Goal: Task Accomplishment & Management: Manage account settings

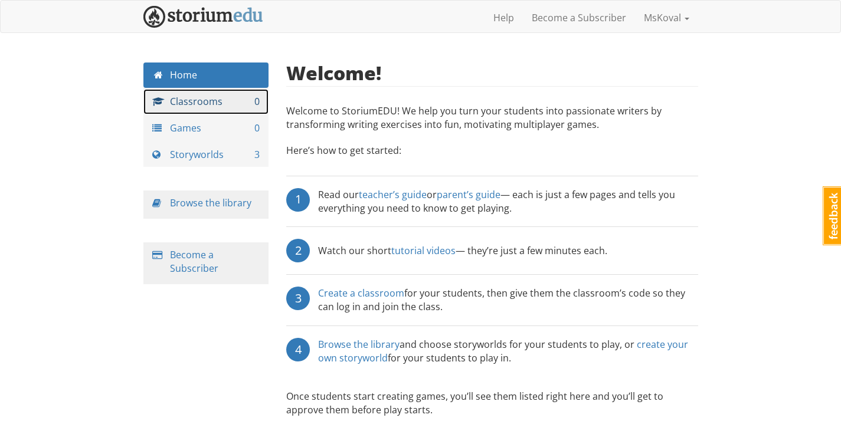
click at [217, 106] on link "Classrooms 0" at bounding box center [206, 101] width 126 height 25
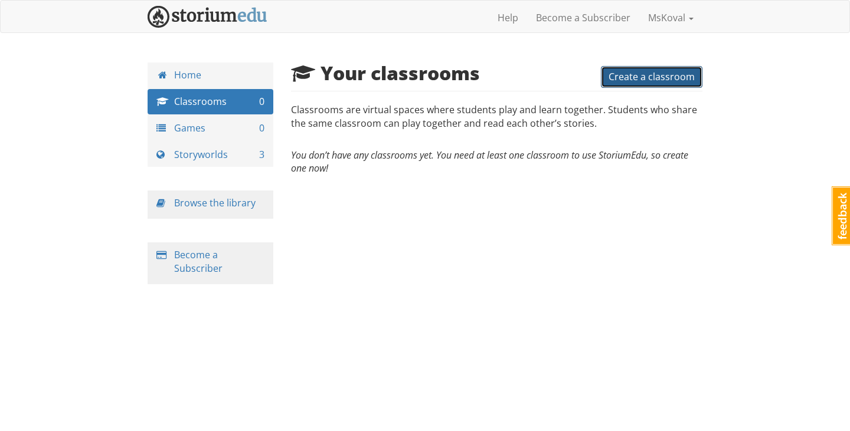
click at [667, 77] on span "Create a classroom" at bounding box center [651, 76] width 86 height 13
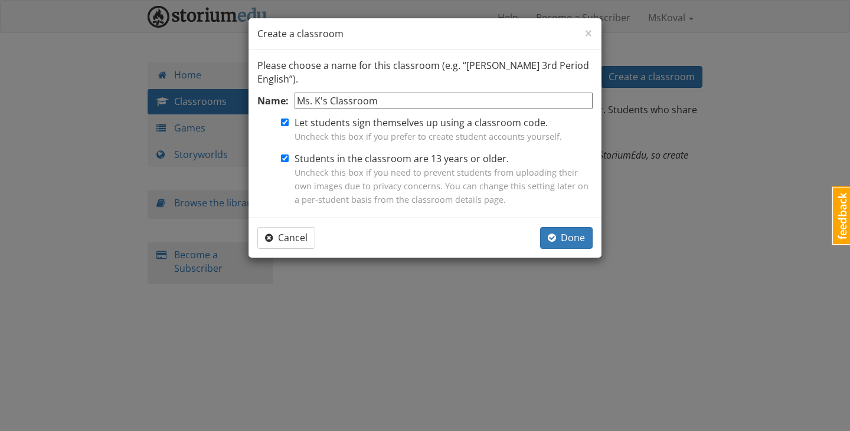
type input "Ms. K's Classroom"
click at [289, 165] on form "Name: Ms. K's Classroom Let students sign themselves up using a classroom code.…" at bounding box center [424, 151] width 335 height 117
click at [286, 152] on div at bounding box center [272, 180] width 31 height 57
click at [284, 155] on input "Students in the classroom are 13 years or older. Uncheck this box if you need t…" at bounding box center [285, 159] width 8 height 8
checkbox input "false"
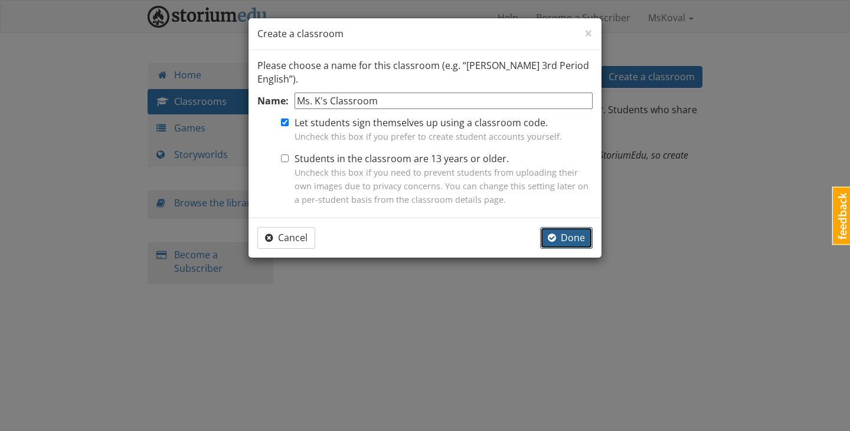
click at [555, 234] on span "button" at bounding box center [552, 237] width 8 height 9
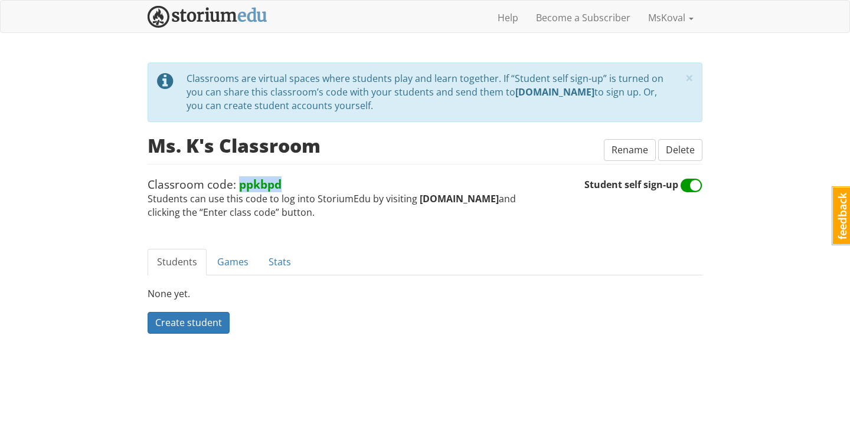
drag, startPoint x: 284, startPoint y: 184, endPoint x: 241, endPoint y: 187, distance: 43.8
click at [241, 187] on span "Classroom code: ppkbpd Students can use this code to log into StoriumEdu by vis…" at bounding box center [366, 197] width 437 height 43
copy strong "ppkbpd"
click at [328, 187] on span "Classroom code: ppkbpd Students can use this code to log into StoriumEdu by vis…" at bounding box center [366, 197] width 437 height 43
drag, startPoint x: 145, startPoint y: 185, endPoint x: 282, endPoint y: 186, distance: 137.5
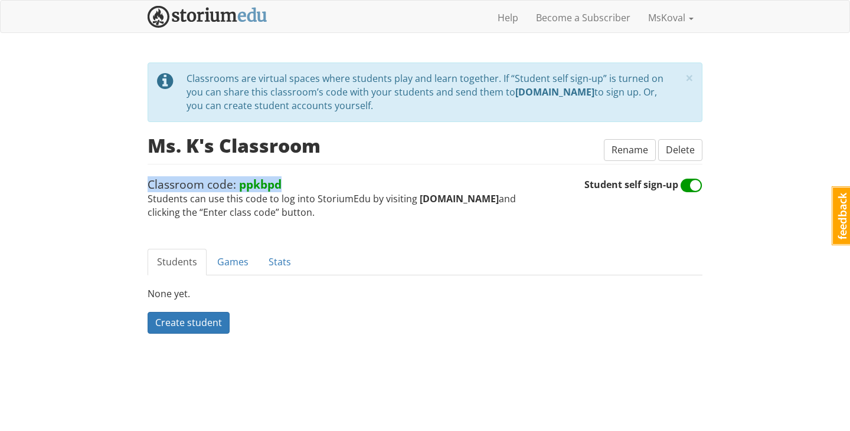
click at [282, 186] on div "× close tip Classrooms are virtual spaces where students play and learn togethe…" at bounding box center [425, 228] width 572 height 331
copy span "Classroom code: ppkbpd"
click at [366, 233] on div "× close tip Classrooms are virtual spaces where students play and learn togethe…" at bounding box center [425, 204] width 555 height 283
click at [237, 266] on link "Games" at bounding box center [233, 262] width 50 height 27
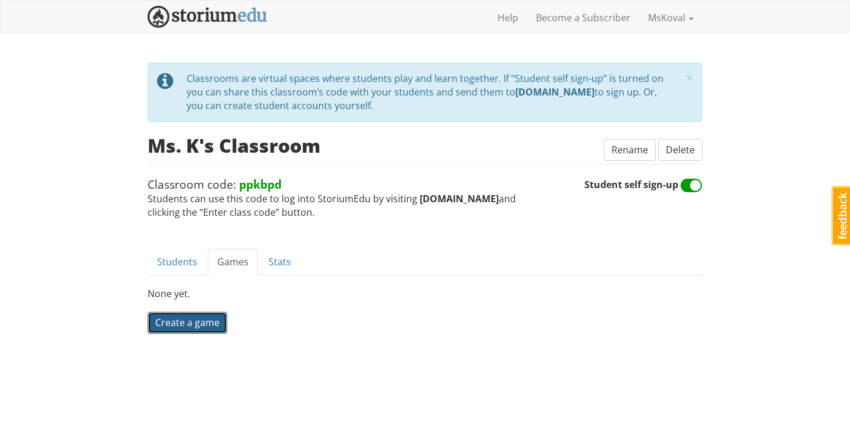
click at [198, 327] on span "Create a game" at bounding box center [187, 322] width 64 height 13
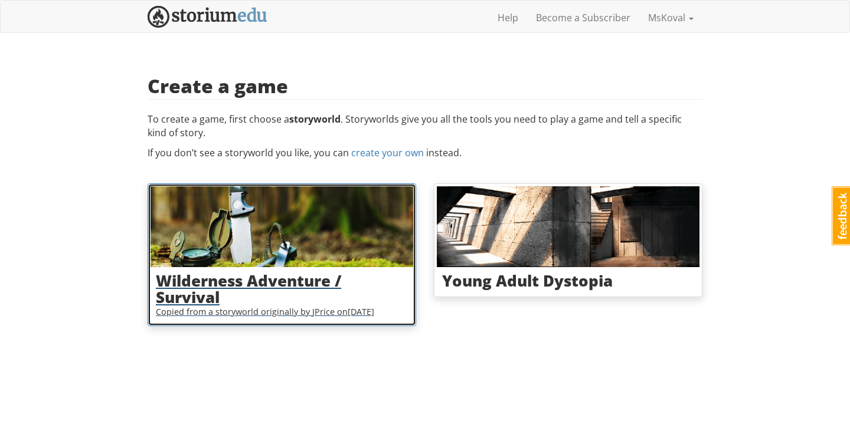
click at [326, 284] on h3 "Wilderness Adventure / Survival" at bounding box center [282, 290] width 252 height 34
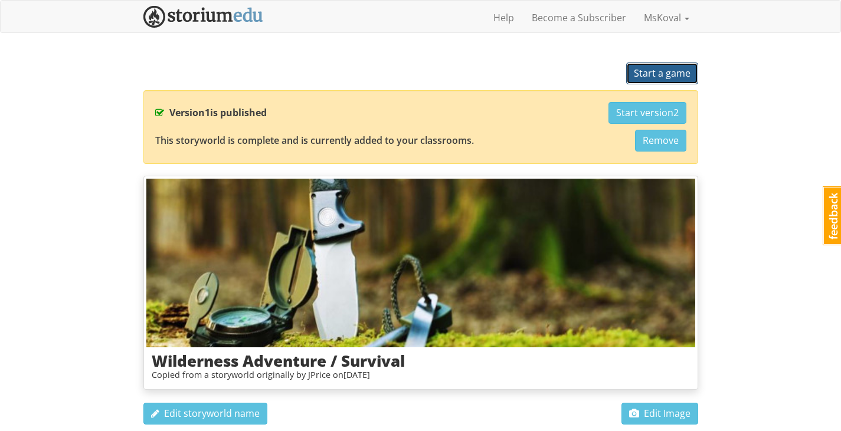
click at [660, 79] on span "Start a game" at bounding box center [662, 73] width 57 height 13
select select "1me8f2"
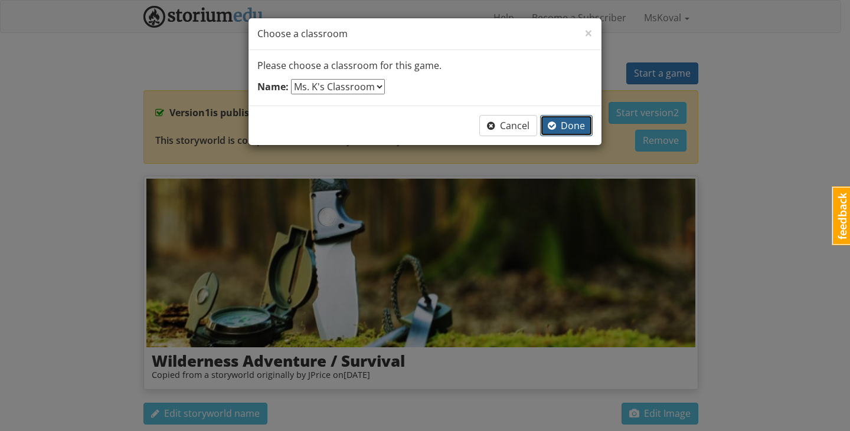
click at [570, 131] on span "Done" at bounding box center [566, 125] width 37 height 13
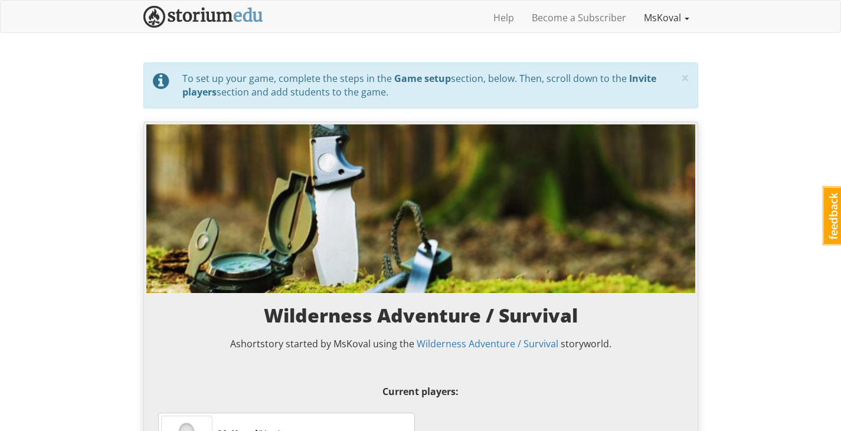
drag, startPoint x: 684, startPoint y: 13, endPoint x: 684, endPoint y: 5, distance: 7.7
click at [684, 13] on link "MsKoval" at bounding box center [666, 18] width 63 height 30
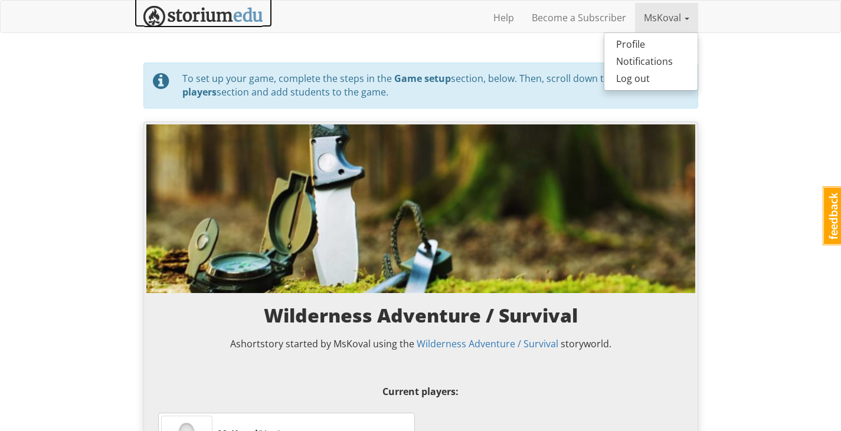
click at [222, 18] on img at bounding box center [203, 17] width 120 height 22
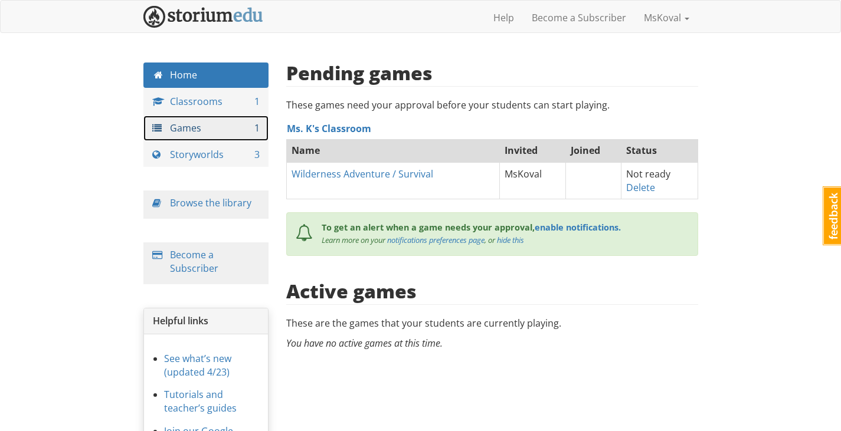
click at [231, 129] on link "Games 1" at bounding box center [206, 128] width 126 height 25
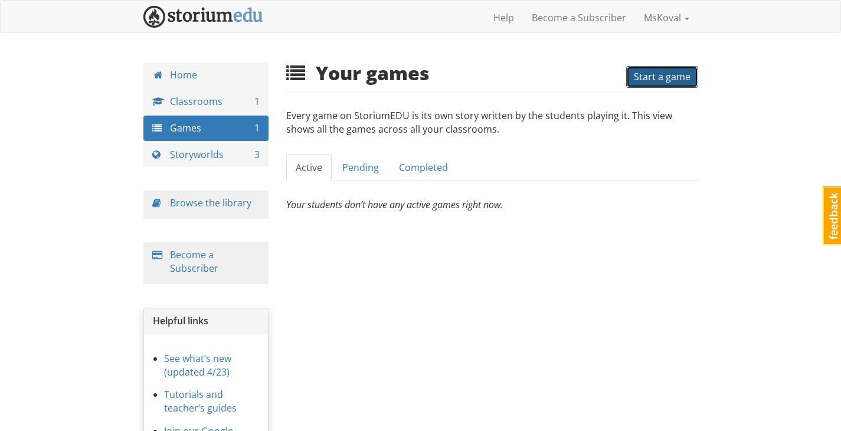
click at [671, 76] on span "Start a game" at bounding box center [662, 76] width 57 height 13
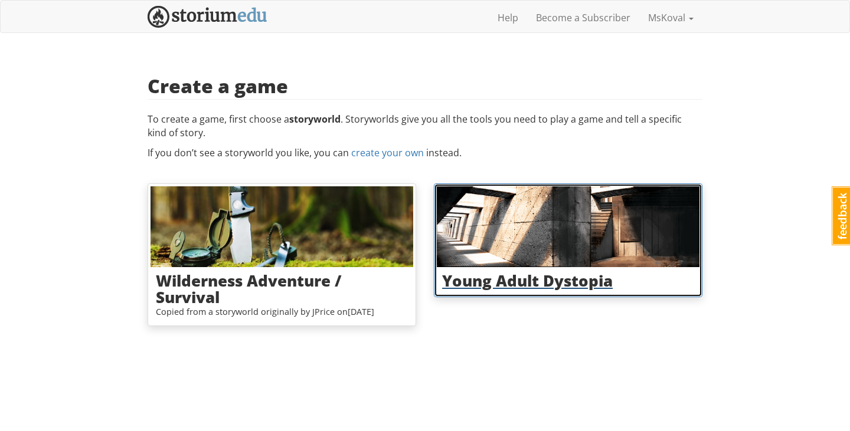
click at [608, 232] on img at bounding box center [568, 226] width 263 height 81
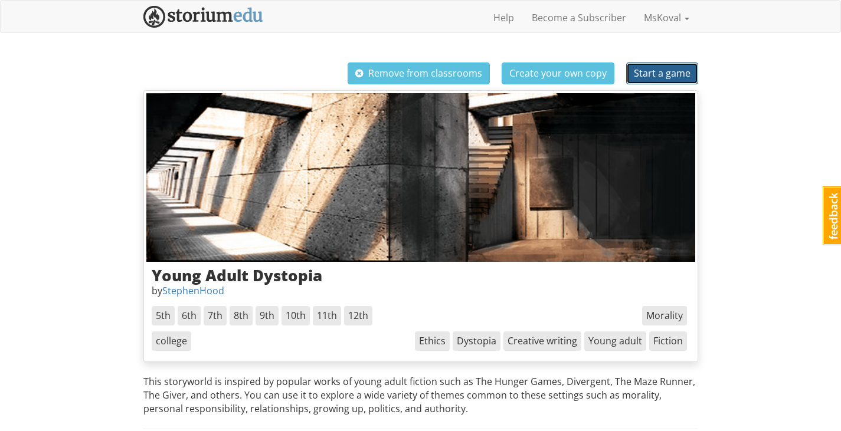
click at [649, 76] on span "Start a game" at bounding box center [662, 73] width 57 height 13
select select "1me8f2"
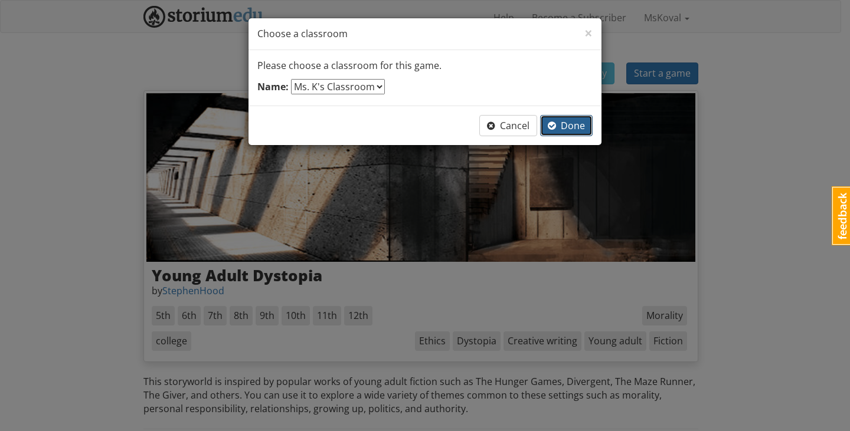
click at [579, 127] on span "Done" at bounding box center [566, 125] width 37 height 13
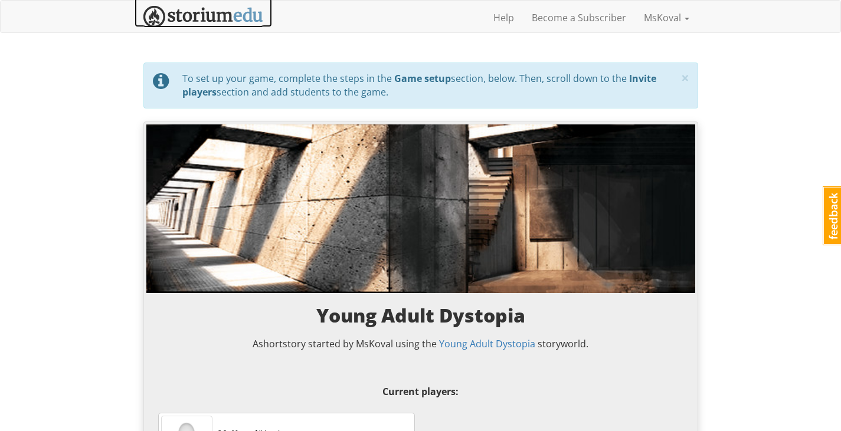
click at [187, 10] on img at bounding box center [203, 17] width 120 height 22
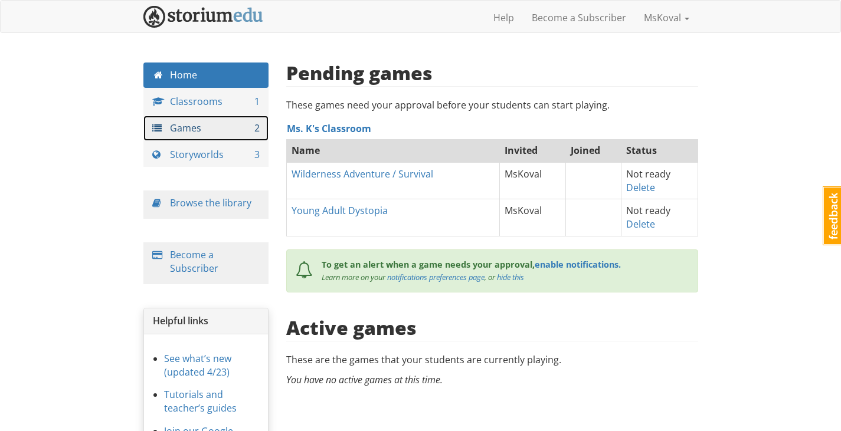
click at [207, 139] on link "Games 2" at bounding box center [206, 128] width 126 height 25
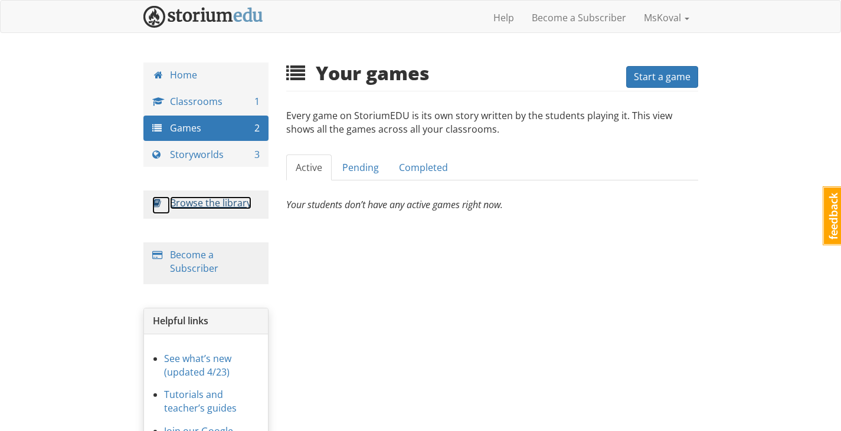
click at [204, 202] on link "Browse the library" at bounding box center [210, 203] width 81 height 13
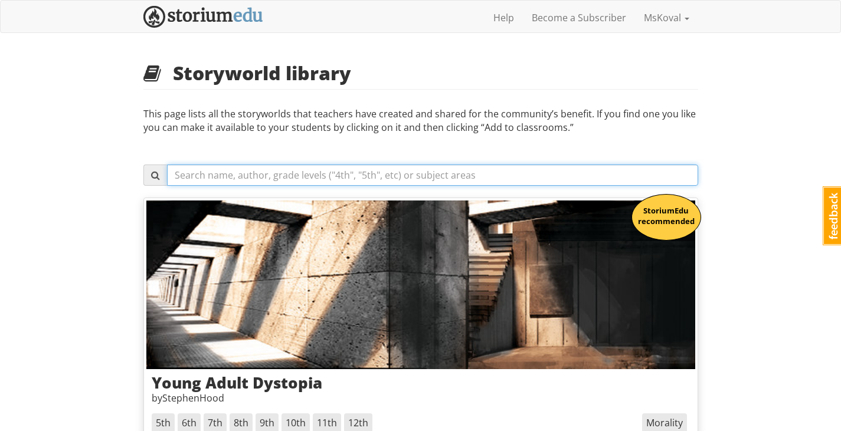
click at [369, 181] on input "text" at bounding box center [432, 175] width 531 height 21
type input "7th"
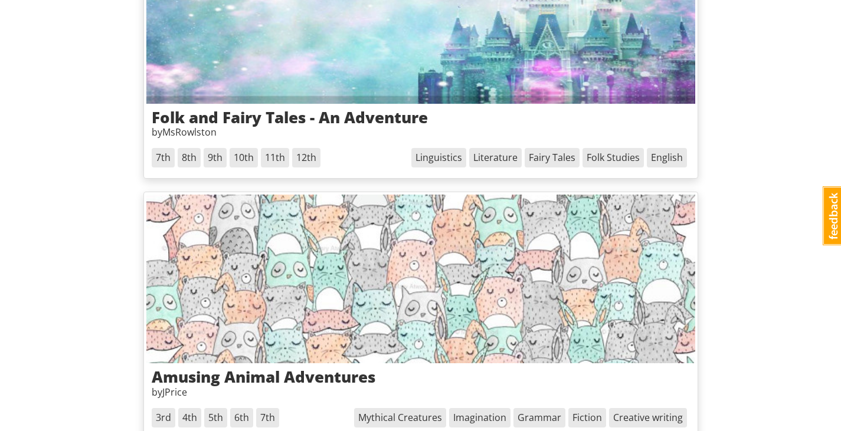
scroll to position [1003, 0]
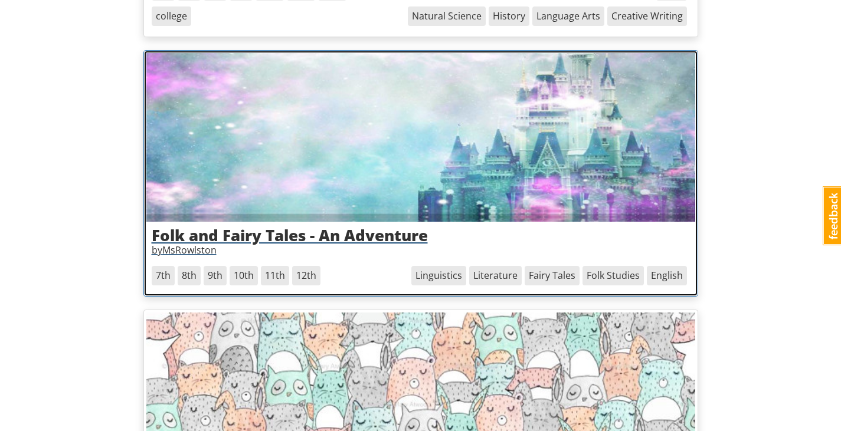
click at [618, 129] on img at bounding box center [420, 137] width 549 height 169
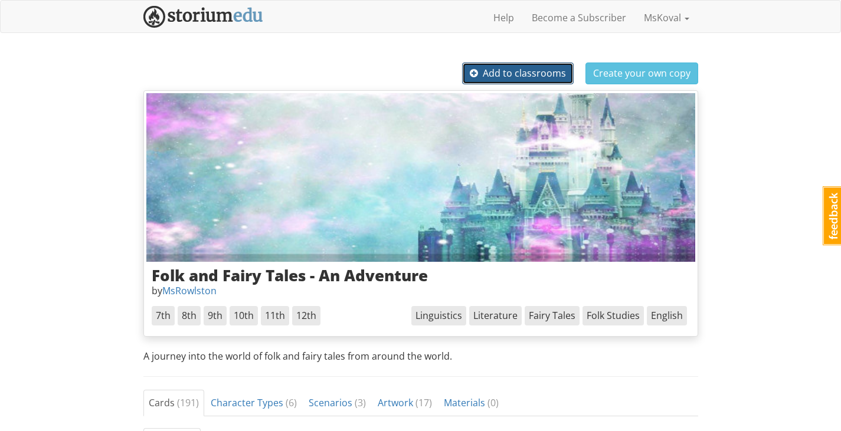
click at [552, 73] on span "Add to classrooms" at bounding box center [518, 73] width 96 height 13
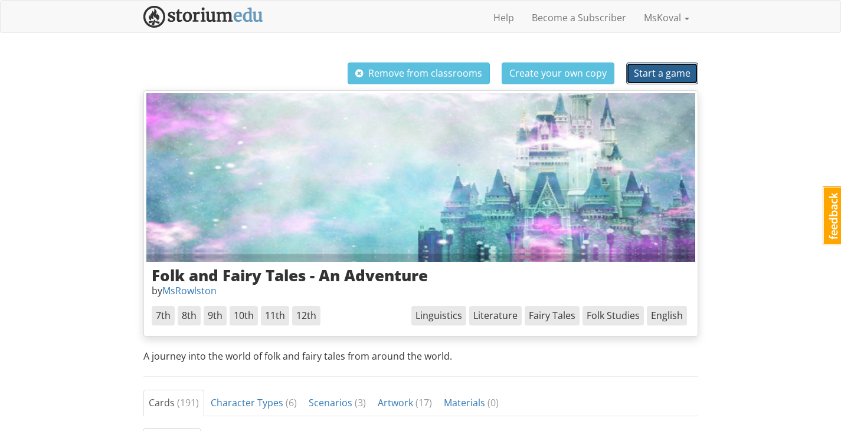
click at [663, 66] on button "Start a game" at bounding box center [662, 74] width 72 height 22
select select "1me8f2"
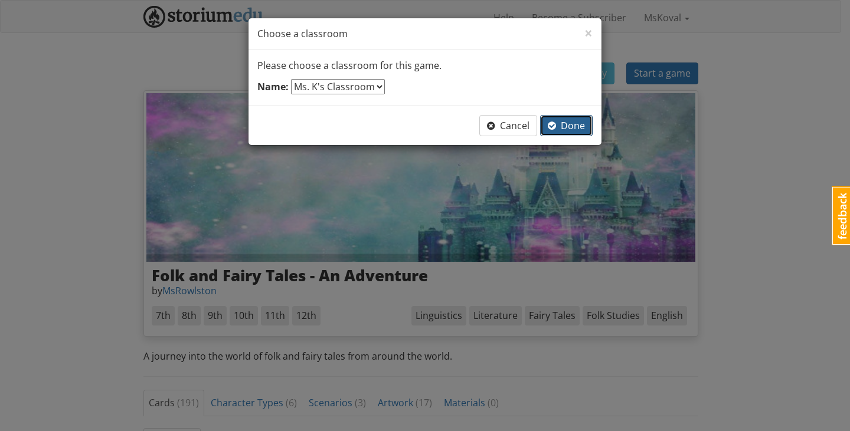
click at [565, 121] on span "Done" at bounding box center [566, 125] width 37 height 13
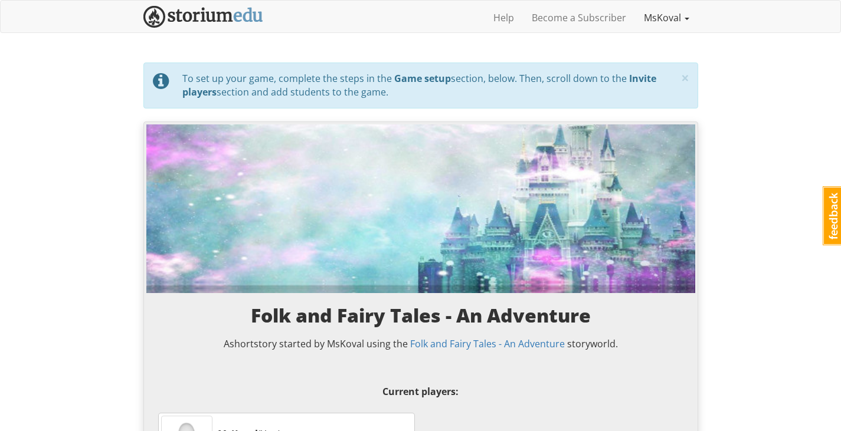
click at [655, 18] on link "MsKoval" at bounding box center [666, 18] width 63 height 30
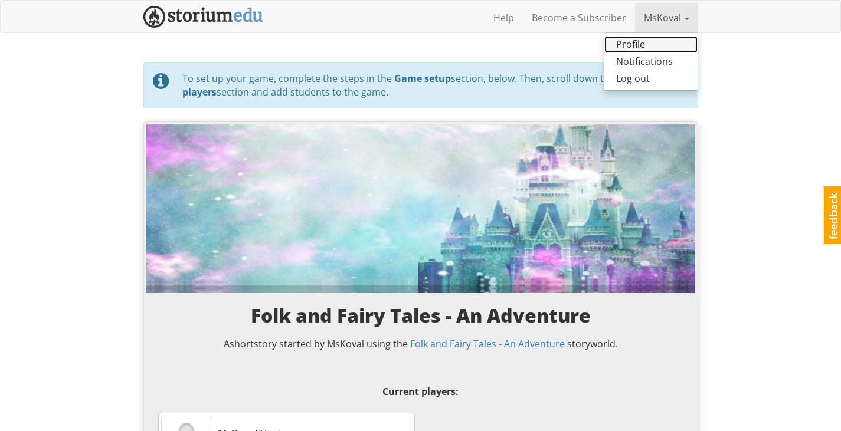
click at [643, 39] on link "Profile" at bounding box center [650, 44] width 93 height 17
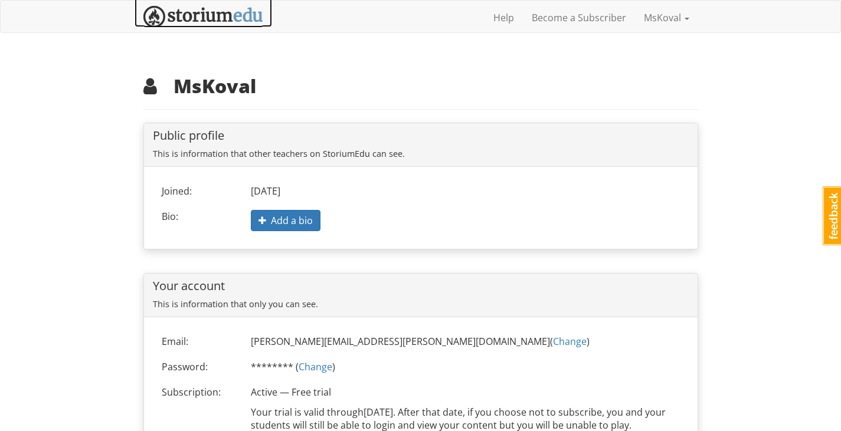
click at [207, 19] on img at bounding box center [203, 17] width 120 height 22
